Goal: Task Accomplishment & Management: Manage account settings

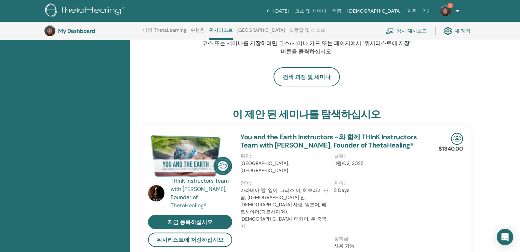
scroll to position [105, 0]
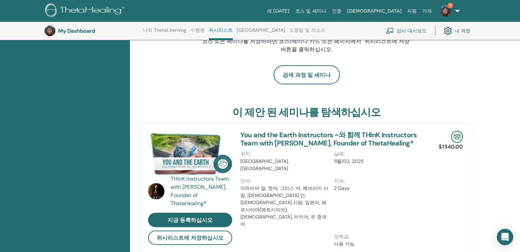
click at [444, 11] on img at bounding box center [445, 10] width 11 height 11
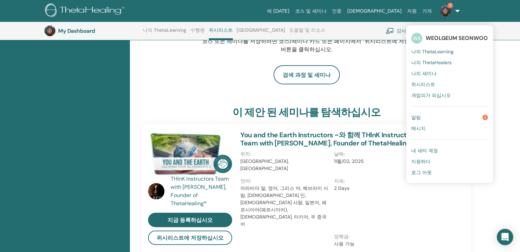
click at [423, 118] on link "알림 5" at bounding box center [449, 117] width 77 height 11
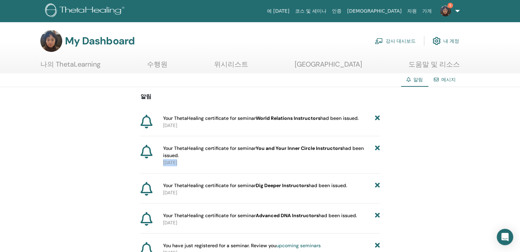
drag, startPoint x: 144, startPoint y: 186, endPoint x: 493, endPoint y: 148, distance: 351.5
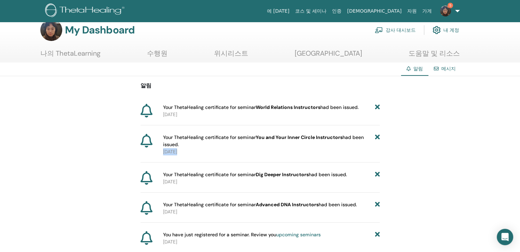
scroll to position [4, 0]
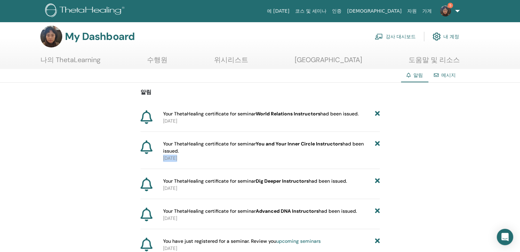
click at [452, 21] on link "5" at bounding box center [449, 11] width 28 height 22
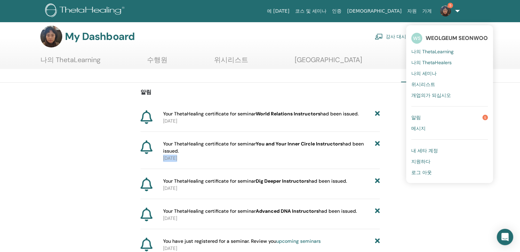
click at [432, 37] on span "WEOLGEUM SEONWOO" at bounding box center [457, 38] width 62 height 7
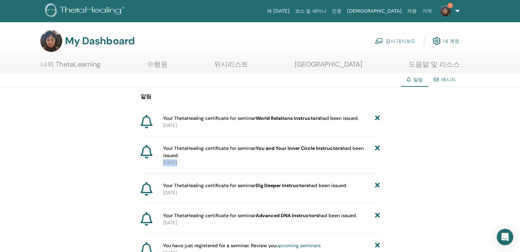
click at [344, 11] on link "인증" at bounding box center [336, 11] width 15 height 13
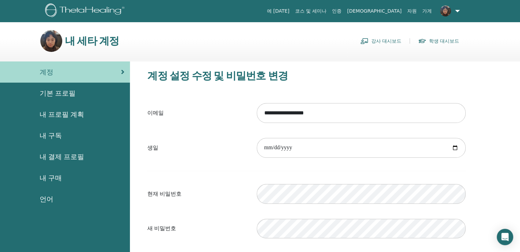
click at [79, 157] on span "내 결제 프로필" at bounding box center [62, 157] width 44 height 10
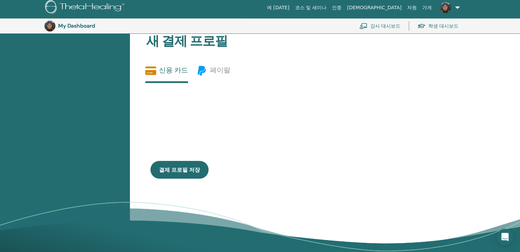
scroll to position [220, 0]
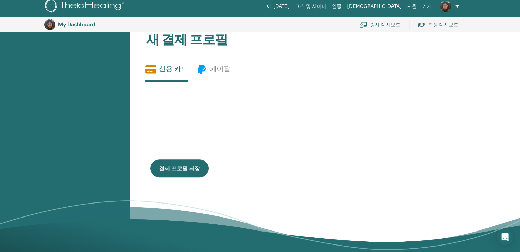
click at [51, 24] on img at bounding box center [49, 24] width 11 height 11
click at [62, 25] on h3 "My Dashboard" at bounding box center [92, 24] width 68 height 6
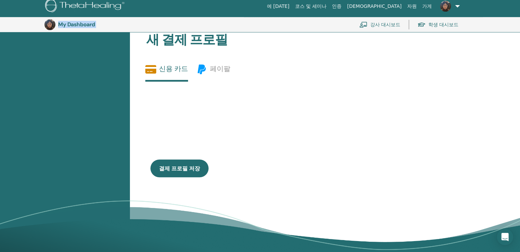
click at [62, 25] on h3 "My Dashboard" at bounding box center [92, 24] width 68 height 6
click at [457, 4] on link at bounding box center [449, 6] width 28 height 22
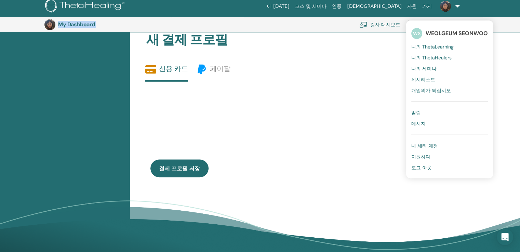
click at [427, 58] on span "나의 ThetaHealers" at bounding box center [431, 58] width 40 height 6
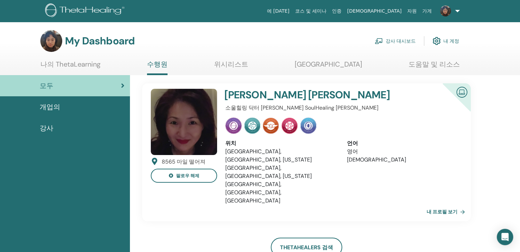
click at [457, 10] on link at bounding box center [449, 11] width 28 height 22
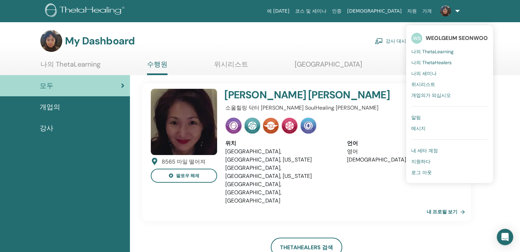
click at [437, 62] on span "나의 ThetaHealers" at bounding box center [431, 62] width 40 height 6
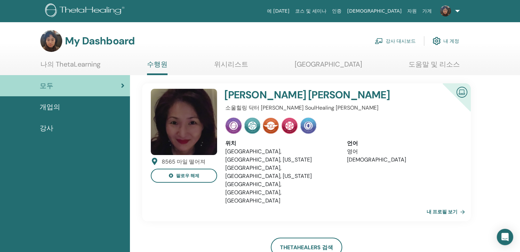
click at [458, 8] on link at bounding box center [449, 11] width 28 height 22
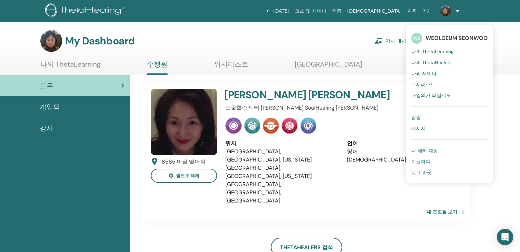
click at [441, 52] on span "나의 ThetaLearning" at bounding box center [432, 52] width 42 height 6
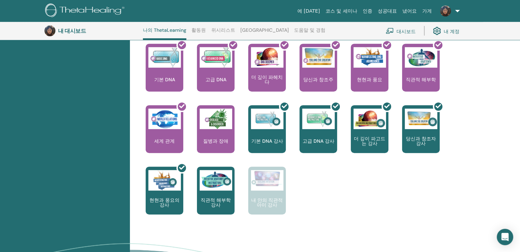
scroll to position [278, 0]
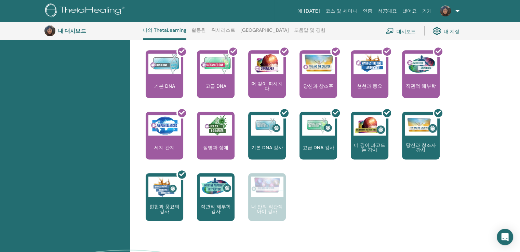
click font "대시보드"
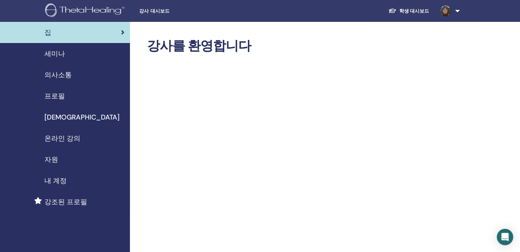
click at [413, 10] on link "학생 대시보드" at bounding box center [409, 11] width 52 height 13
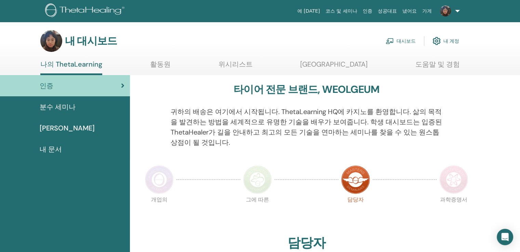
click at [98, 84] on div "인증" at bounding box center [64, 86] width 119 height 10
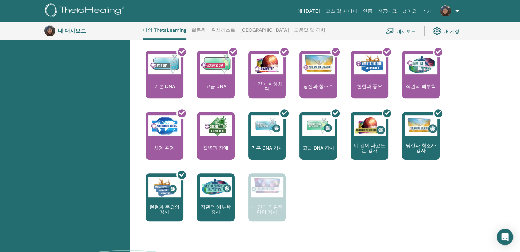
scroll to position [278, 0]
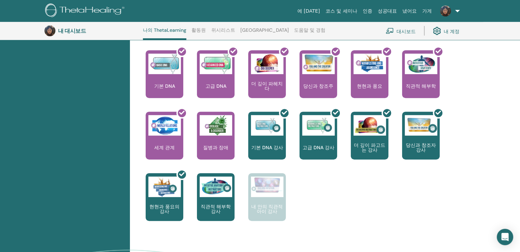
click at [447, 12] on img at bounding box center [445, 10] width 11 height 11
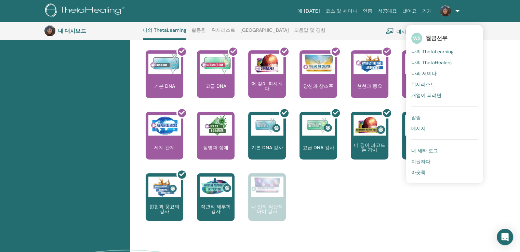
click at [424, 73] on font "나의 세미나" at bounding box center [423, 73] width 25 height 6
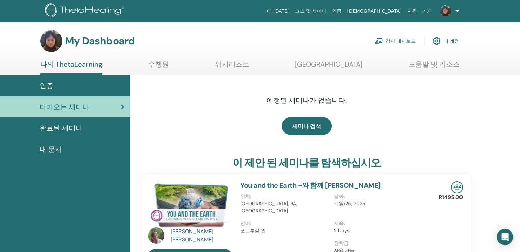
click at [344, 11] on link "인증" at bounding box center [336, 11] width 15 height 13
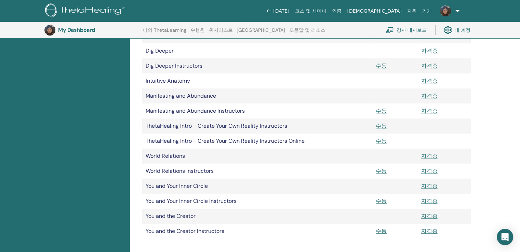
scroll to position [171, 0]
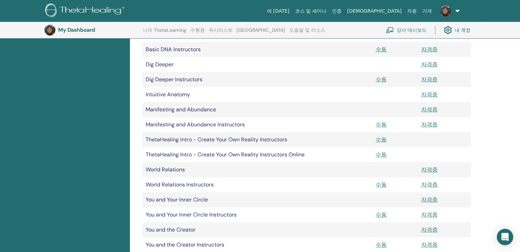
click at [402, 27] on link "강사 대시보드" at bounding box center [406, 30] width 41 height 15
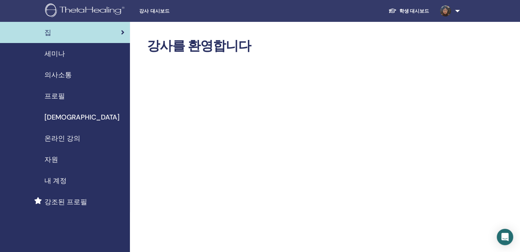
click at [60, 95] on span "프로필" at bounding box center [54, 96] width 21 height 10
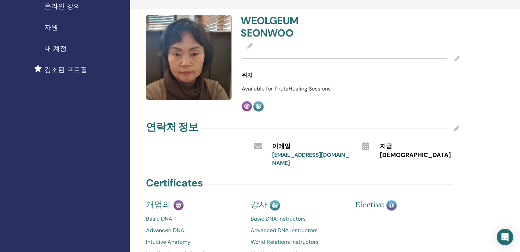
scroll to position [132, 0]
click at [458, 56] on icon at bounding box center [456, 58] width 5 height 5
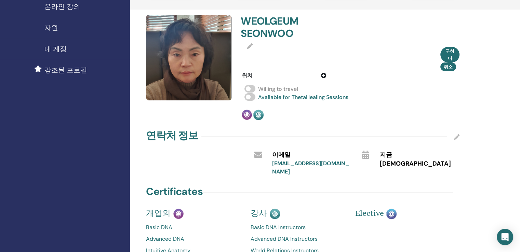
click at [251, 53] on div "구하다 취소" at bounding box center [351, 59] width 218 height 17
click at [200, 57] on img at bounding box center [188, 57] width 85 height 85
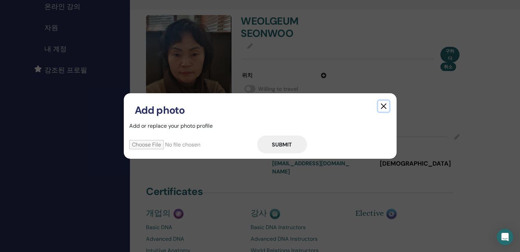
click at [382, 105] on button "button" at bounding box center [383, 106] width 11 height 11
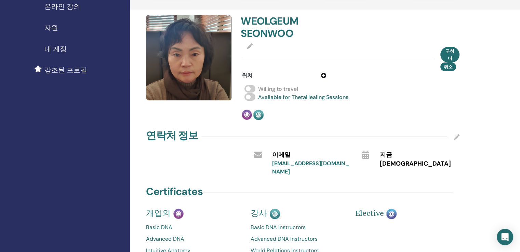
click at [211, 29] on img at bounding box center [188, 57] width 85 height 85
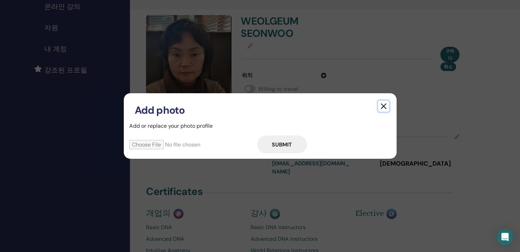
click at [384, 107] on button "button" at bounding box center [383, 106] width 11 height 11
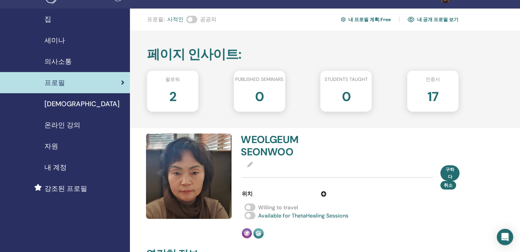
scroll to position [0, 0]
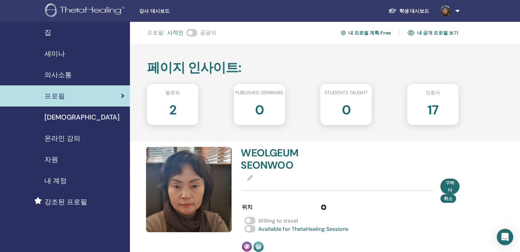
click at [54, 120] on span "[DEMOGRAPHIC_DATA]" at bounding box center [81, 117] width 75 height 10
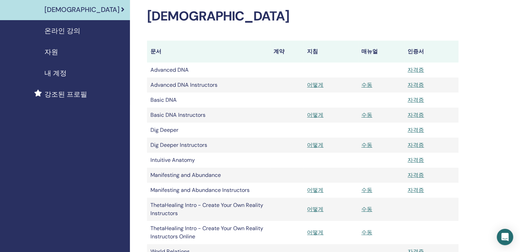
scroll to position [109, 0]
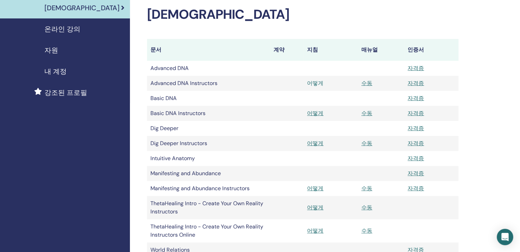
click at [315, 82] on link "어떻게" at bounding box center [315, 83] width 16 height 7
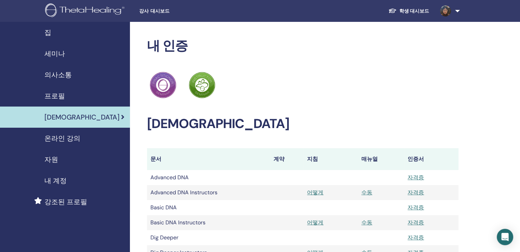
click at [83, 202] on span "강조된 프로필" at bounding box center [65, 202] width 43 height 10
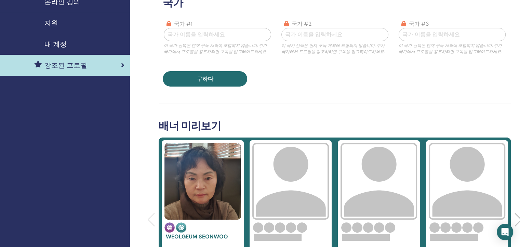
scroll to position [239, 0]
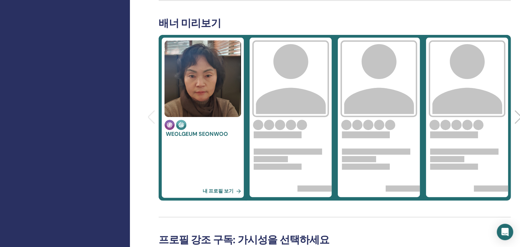
click at [187, 149] on div at bounding box center [203, 165] width 82 height 38
click at [224, 189] on link "내 프로필 보기" at bounding box center [223, 191] width 41 height 14
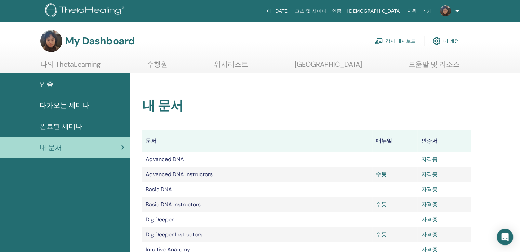
click at [52, 43] on img at bounding box center [51, 41] width 22 height 22
drag, startPoint x: 52, startPoint y: 43, endPoint x: 56, endPoint y: 41, distance: 4.6
click at [54, 41] on img at bounding box center [51, 41] width 22 height 22
click at [82, 43] on h3 "My Dashboard" at bounding box center [100, 41] width 70 height 12
click at [457, 8] on link at bounding box center [449, 11] width 28 height 22
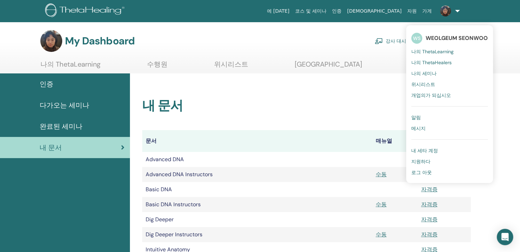
click at [425, 162] on span "지원하다" at bounding box center [420, 162] width 19 height 6
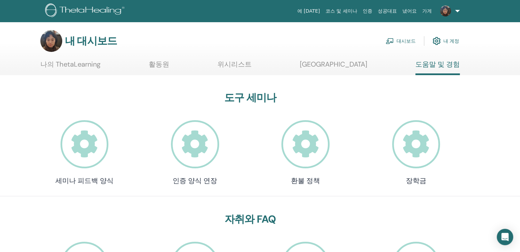
click at [163, 63] on font "활동원" at bounding box center [159, 64] width 21 height 9
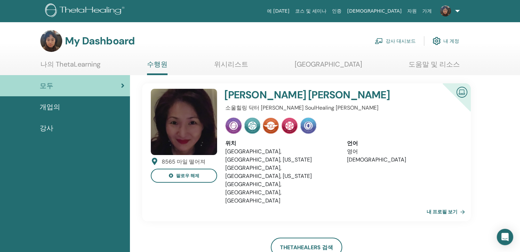
click at [55, 129] on div "강사" at bounding box center [64, 128] width 119 height 10
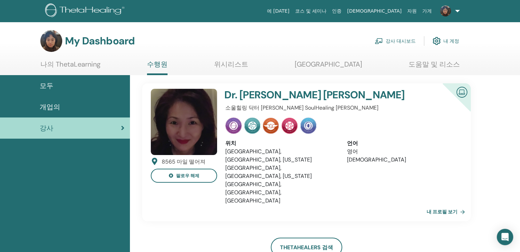
click at [63, 108] on div "개업의" at bounding box center [64, 107] width 119 height 10
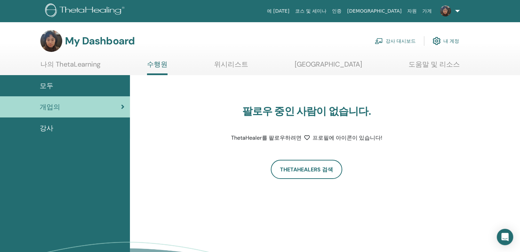
click at [397, 40] on link "강사 대시보드" at bounding box center [395, 41] width 41 height 15
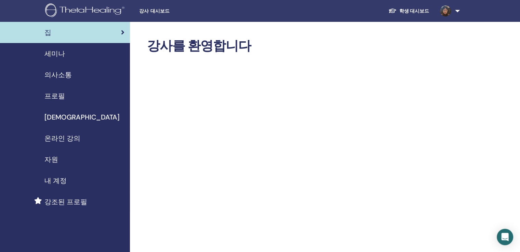
click at [71, 203] on span "강조된 프로필" at bounding box center [65, 202] width 43 height 10
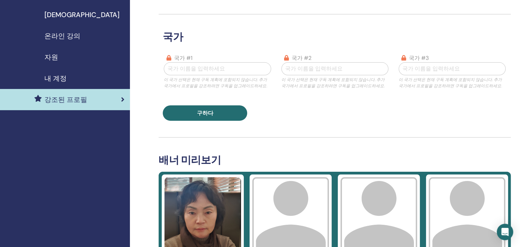
scroll to position [171, 0]
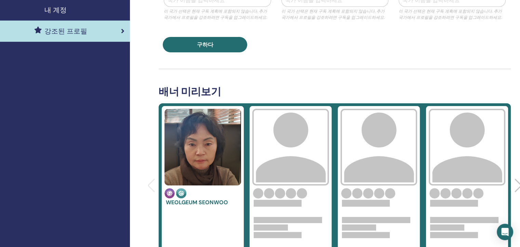
click at [212, 172] on img at bounding box center [202, 147] width 77 height 77
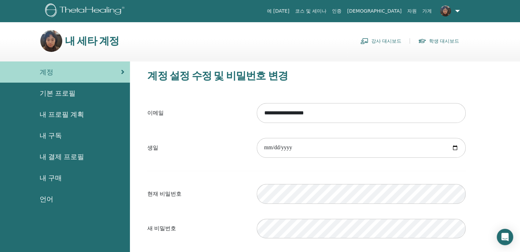
drag, startPoint x: 230, startPoint y: 149, endPoint x: 224, endPoint y: 152, distance: 6.7
click at [230, 149] on label "생일" at bounding box center [196, 148] width 109 height 13
click at [257, 123] on input "**********" at bounding box center [361, 113] width 209 height 20
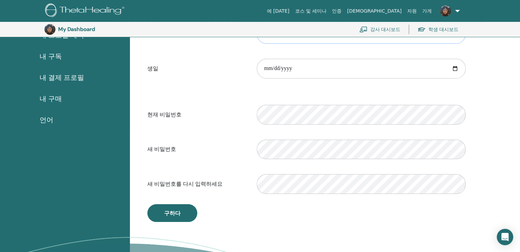
scroll to position [49, 0]
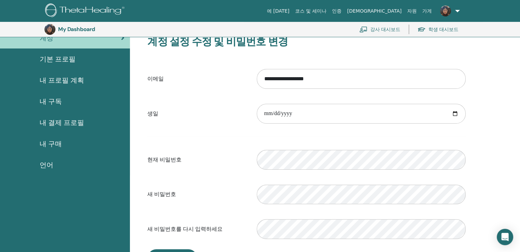
click at [202, 180] on form "**********" at bounding box center [306, 154] width 318 height 180
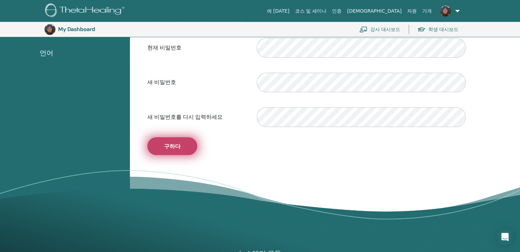
scroll to position [152, 0]
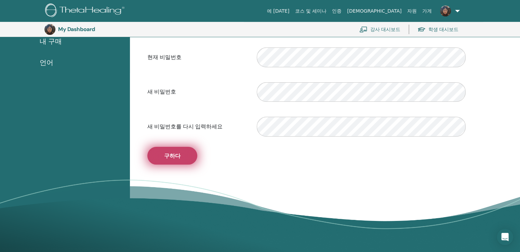
click at [184, 156] on button "구하다" at bounding box center [172, 156] width 50 height 18
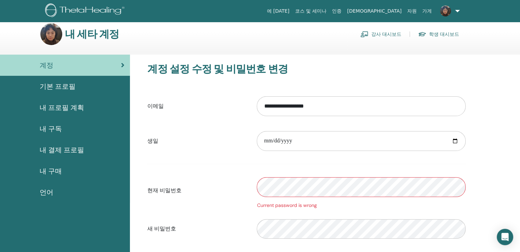
scroll to position [0, 0]
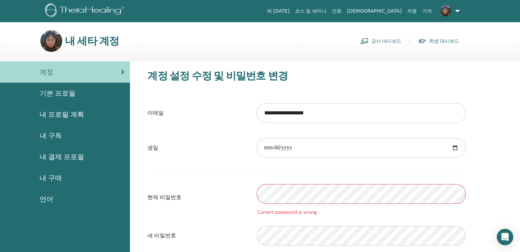
click at [57, 116] on span "내 프로필 계획" at bounding box center [62, 114] width 44 height 10
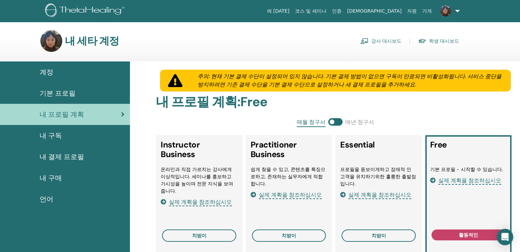
click at [62, 91] on span "기본 프로필" at bounding box center [58, 93] width 36 height 10
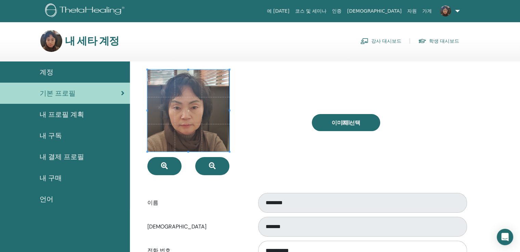
click at [210, 115] on span at bounding box center [188, 111] width 82 height 82
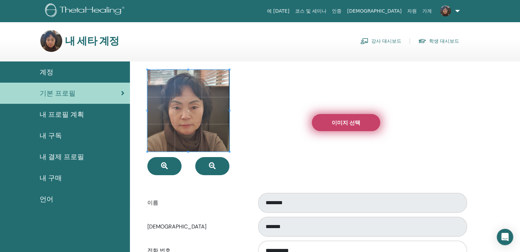
click at [340, 122] on span "이미지 선택" at bounding box center [346, 122] width 29 height 7
click at [342, 122] on input "이미지 선택" at bounding box center [346, 122] width 9 height 5
type input "**********"
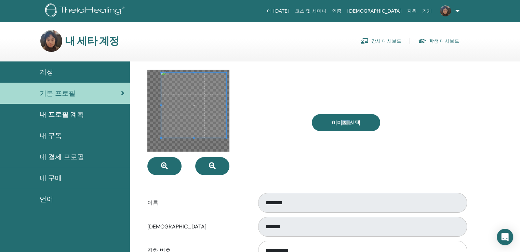
click at [228, 73] on div at bounding box center [188, 111] width 82 height 82
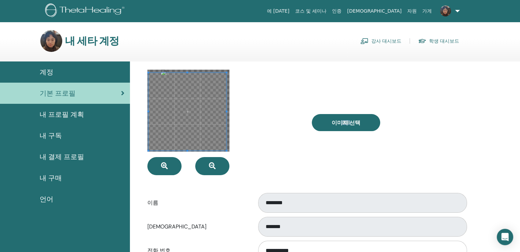
click at [148, 156] on div at bounding box center [224, 123] width 164 height 106
click at [256, 121] on div at bounding box center [224, 123] width 164 height 106
click at [256, 119] on div at bounding box center [224, 123] width 164 height 106
click at [164, 165] on icon "button" at bounding box center [164, 166] width 7 height 7
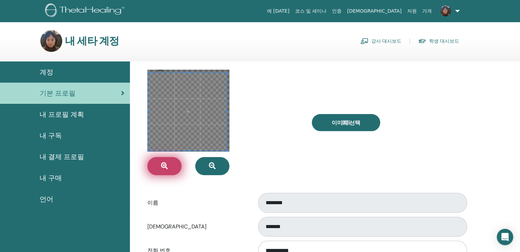
click at [164, 165] on icon "button" at bounding box center [164, 166] width 7 height 7
click at [187, 69] on span at bounding box center [188, 70] width 2 height 2
click at [230, 110] on div at bounding box center [224, 123] width 164 height 106
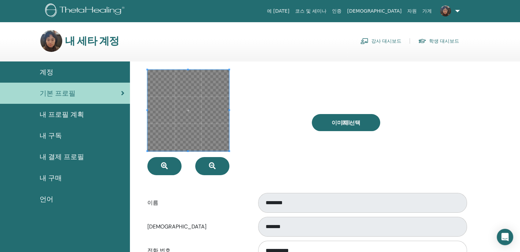
click at [146, 112] on div at bounding box center [224, 123] width 164 height 106
click at [284, 99] on div at bounding box center [224, 123] width 164 height 106
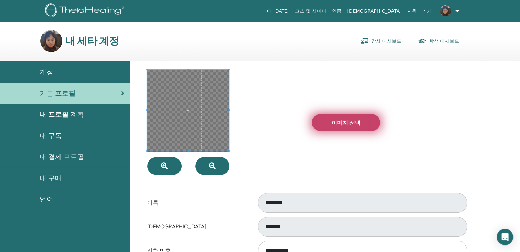
click at [347, 124] on span "이미지 선택" at bounding box center [346, 122] width 29 height 7
click at [347, 124] on input "이미지 선택" at bounding box center [346, 122] width 9 height 5
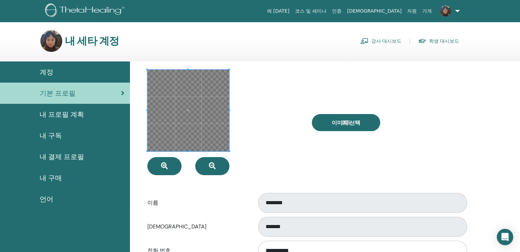
click at [278, 113] on div at bounding box center [224, 123] width 164 height 106
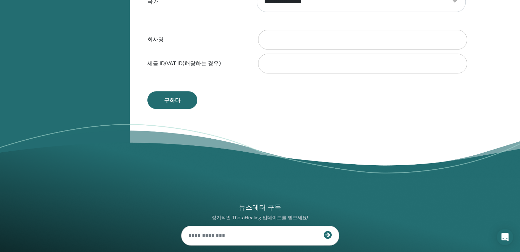
scroll to position [391, 0]
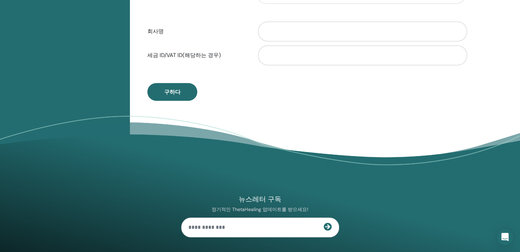
click at [171, 90] on span "구하다" at bounding box center [172, 92] width 16 height 7
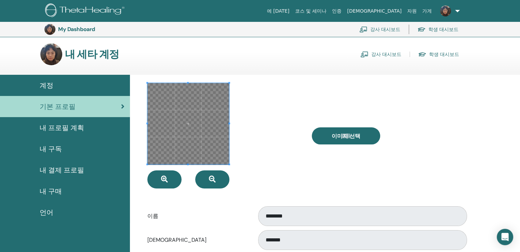
scroll to position [0, 0]
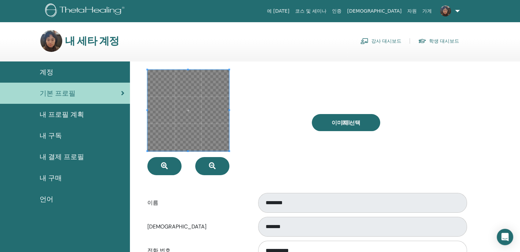
click at [240, 92] on div at bounding box center [224, 123] width 164 height 106
click at [211, 168] on icon "button" at bounding box center [212, 166] width 7 height 7
click at [161, 165] on icon "button" at bounding box center [164, 166] width 7 height 7
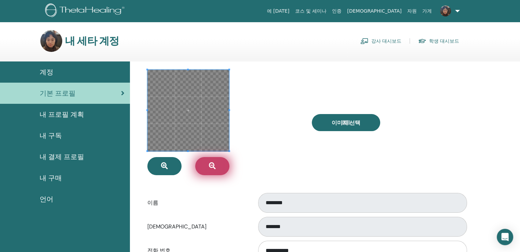
click at [212, 165] on icon "button" at bounding box center [212, 166] width 7 height 7
click at [282, 121] on div at bounding box center [224, 123] width 164 height 106
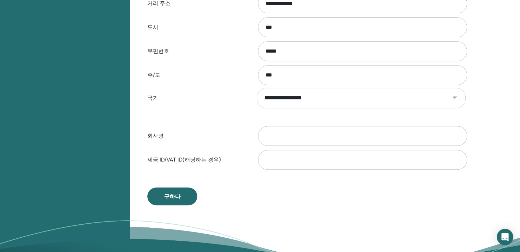
scroll to position [289, 0]
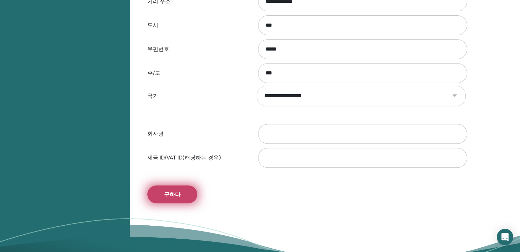
click at [184, 193] on button "구하다" at bounding box center [172, 195] width 50 height 18
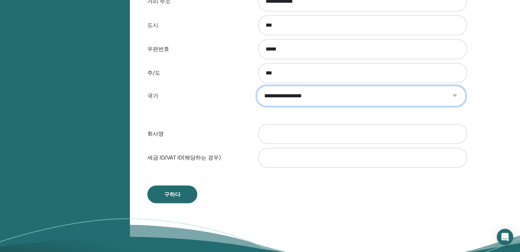
click at [453, 96] on select "**********" at bounding box center [361, 96] width 209 height 21
click at [257, 86] on select "**********" at bounding box center [361, 96] width 209 height 21
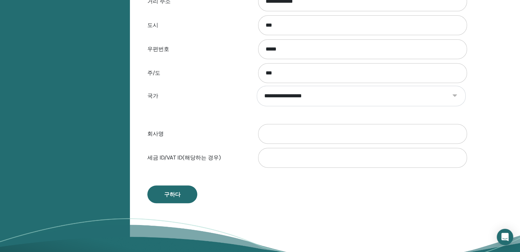
click at [235, 155] on label "세금 ID/VAT ID(해당하는 경우)" at bounding box center [196, 157] width 109 height 13
click at [258, 155] on input "세금 ID/VAT ID(해당하는 경우)" at bounding box center [362, 158] width 209 height 20
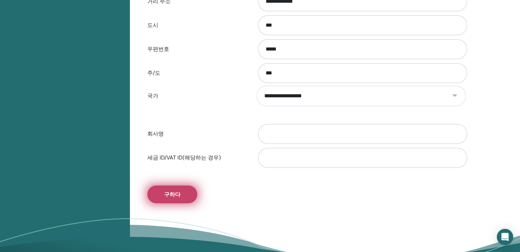
click at [168, 196] on span "구하다" at bounding box center [172, 194] width 16 height 7
